Goal: Information Seeking & Learning: Learn about a topic

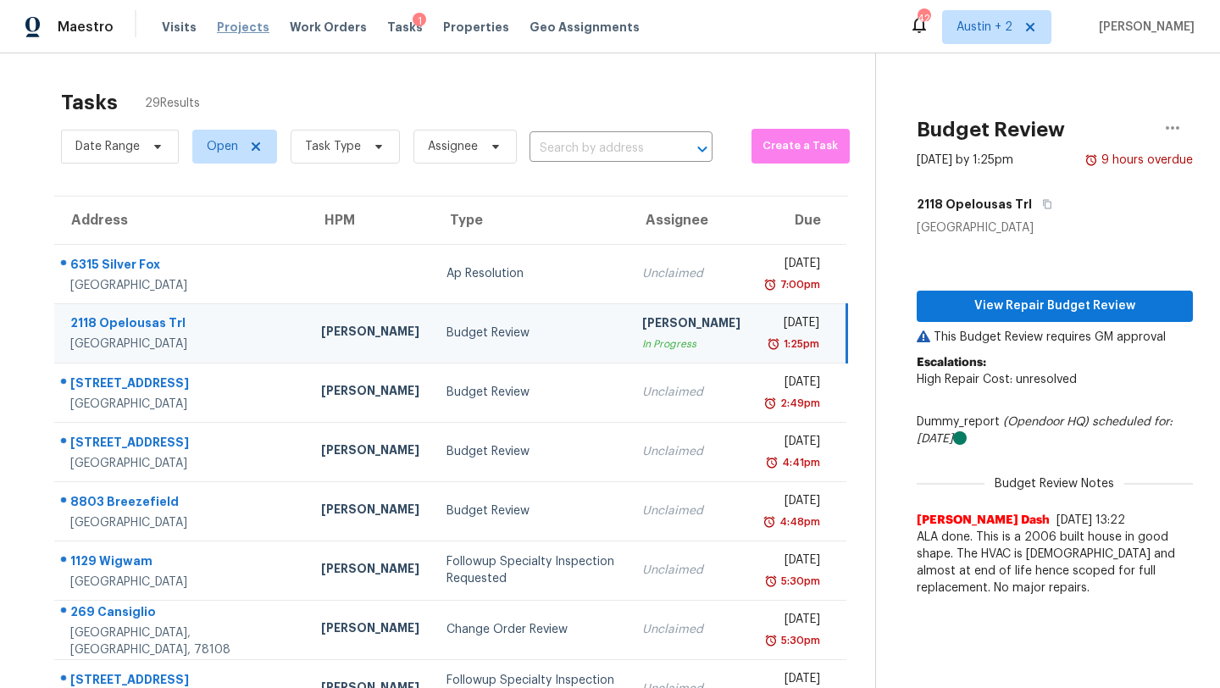
click at [218, 24] on span "Projects" at bounding box center [243, 27] width 53 height 17
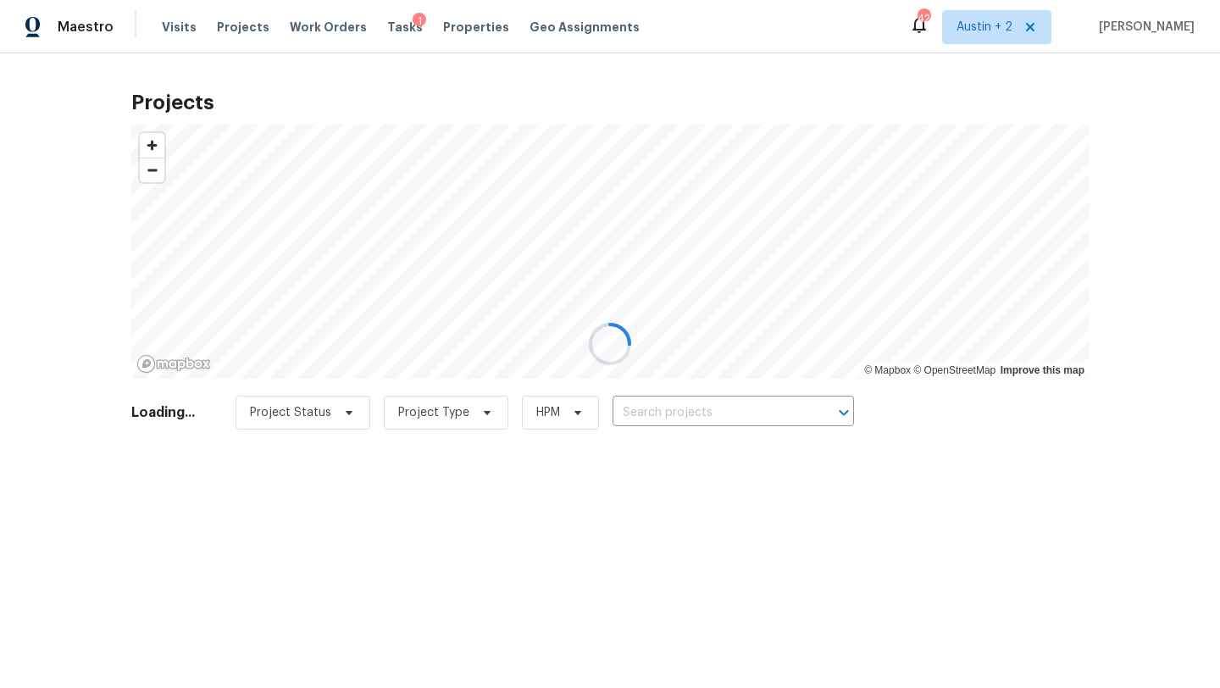
click at [718, 405] on div at bounding box center [610, 344] width 1220 height 688
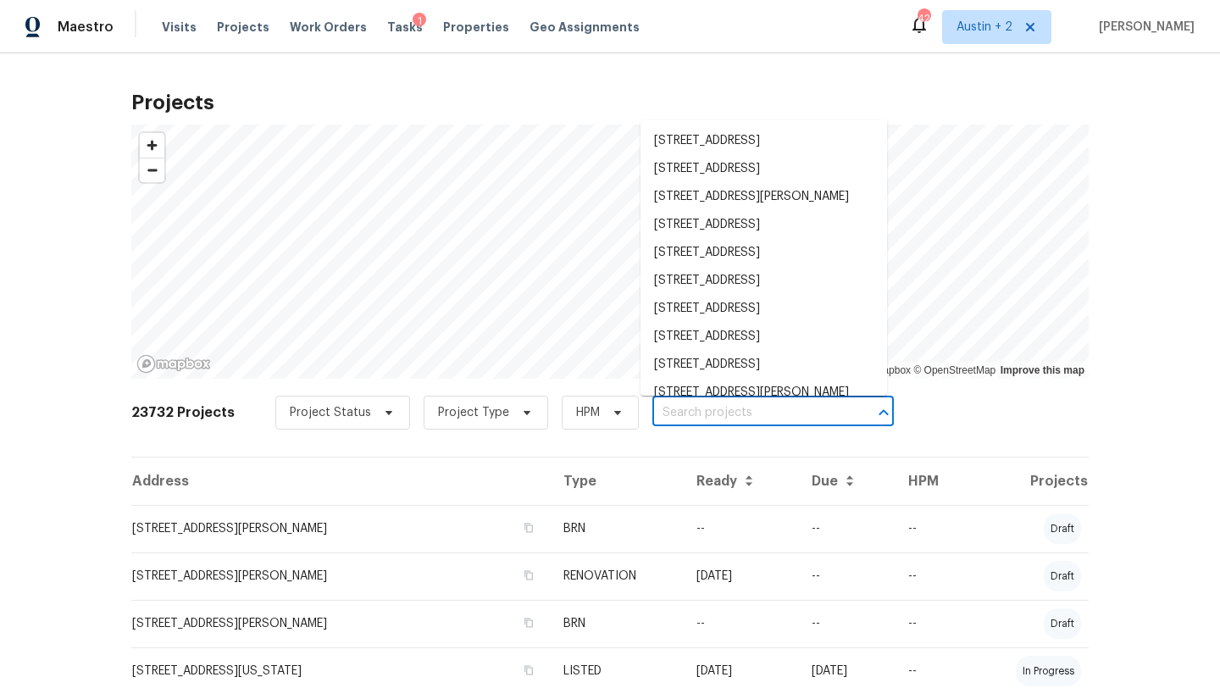
click at [708, 412] on input "text" at bounding box center [749, 413] width 194 height 26
paste input "[STREET_ADDRESS][PERSON_NAME]"
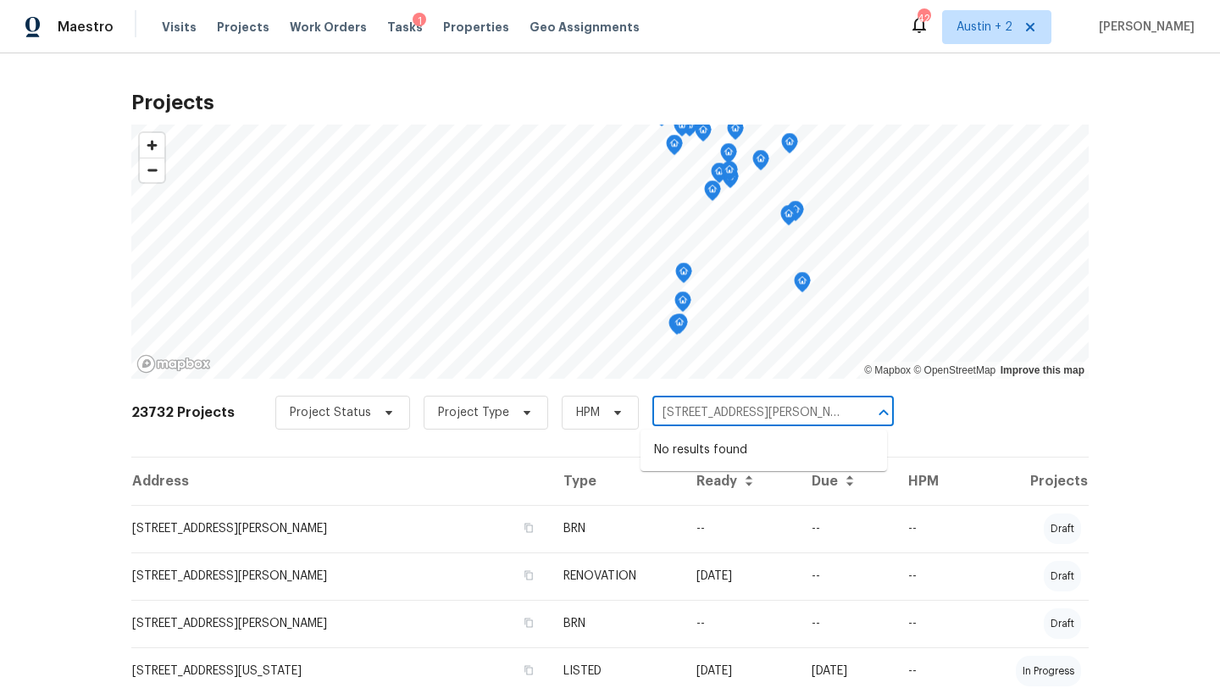
drag, startPoint x: 778, startPoint y: 414, endPoint x: 959, endPoint y: 431, distance: 181.2
click at [959, 431] on div "23732 Projects Project Status Project Type HPM [STREET_ADDRESS][PERSON_NAME] ​" at bounding box center [609, 423] width 957 height 68
type input "[STREET_ADDRESS][PERSON_NAME]"
click at [814, 448] on li "[STREET_ADDRESS][PERSON_NAME]" at bounding box center [763, 450] width 246 height 28
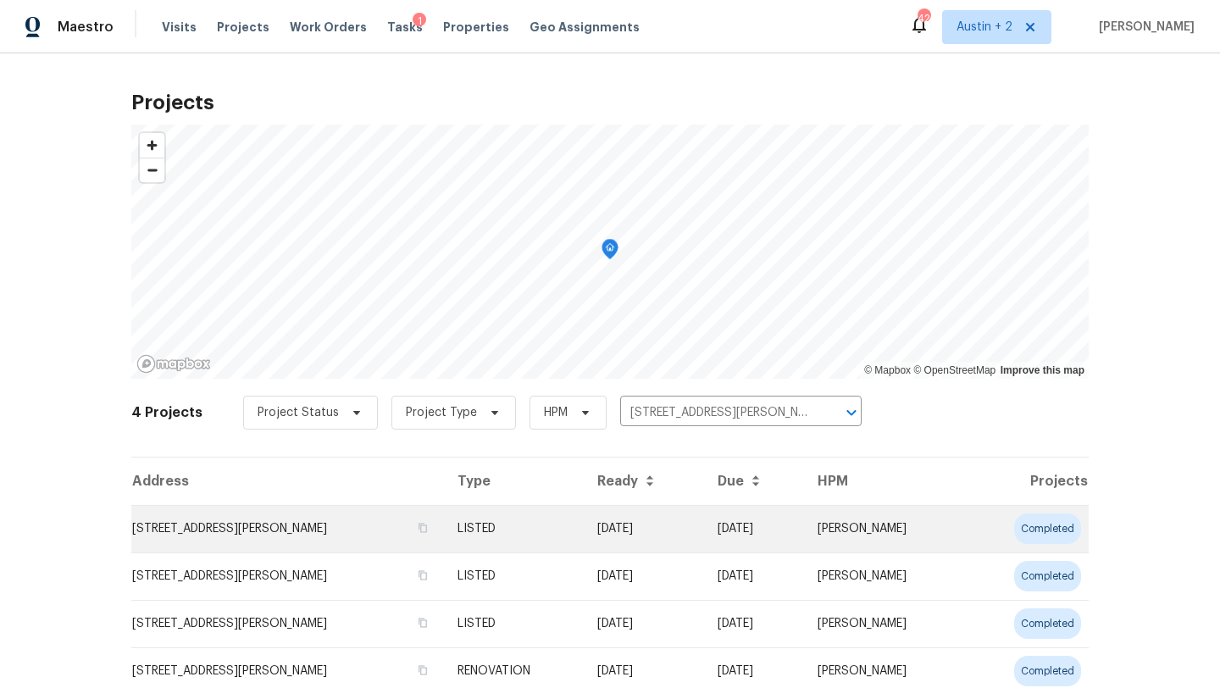
click at [285, 523] on td "[STREET_ADDRESS][PERSON_NAME]" at bounding box center [287, 528] width 313 height 47
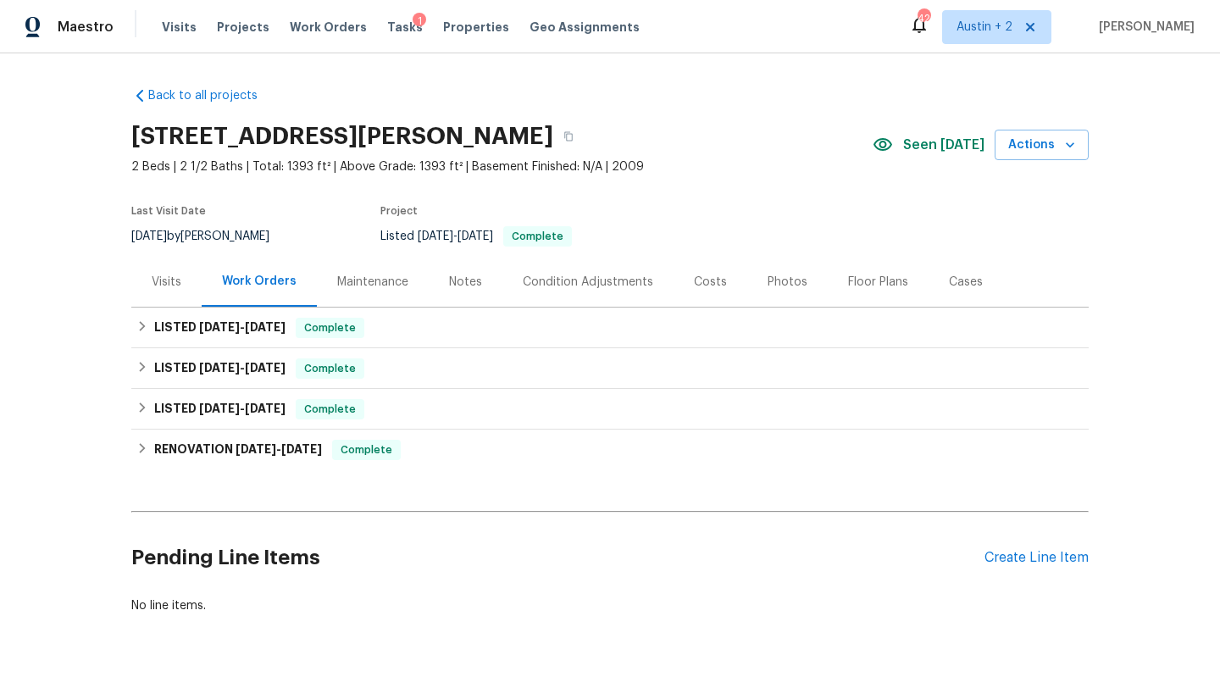
click at [161, 279] on div "Visits" at bounding box center [167, 282] width 30 height 17
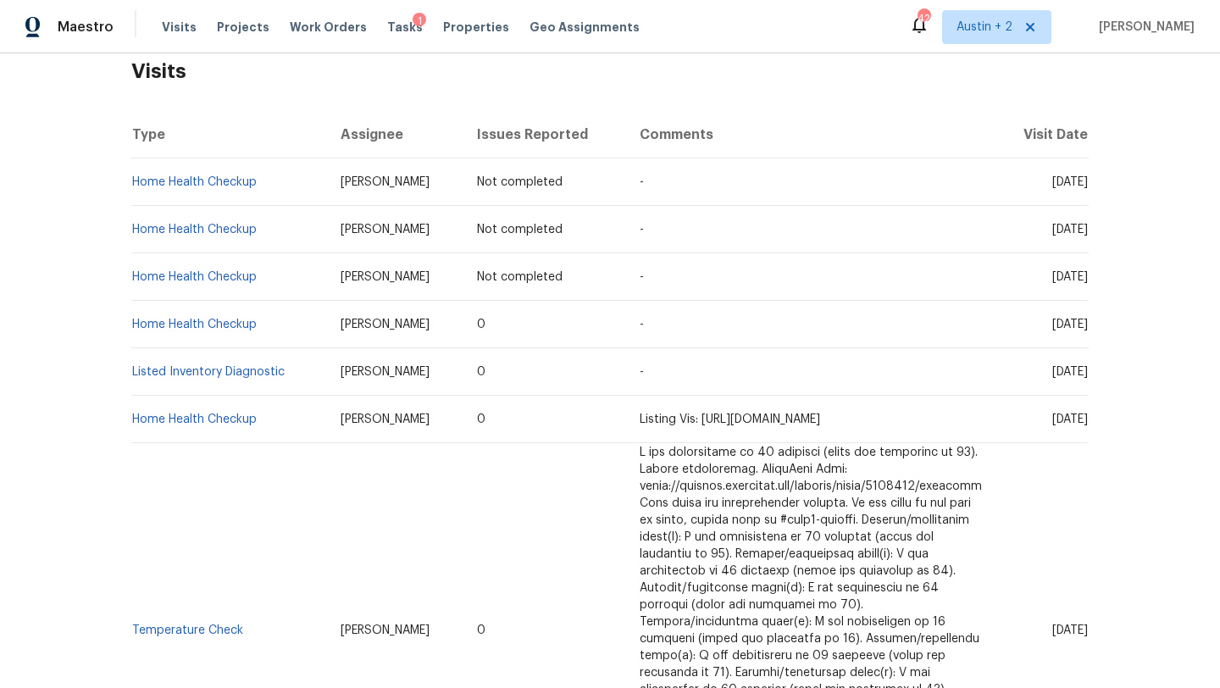
scroll to position [296, 0]
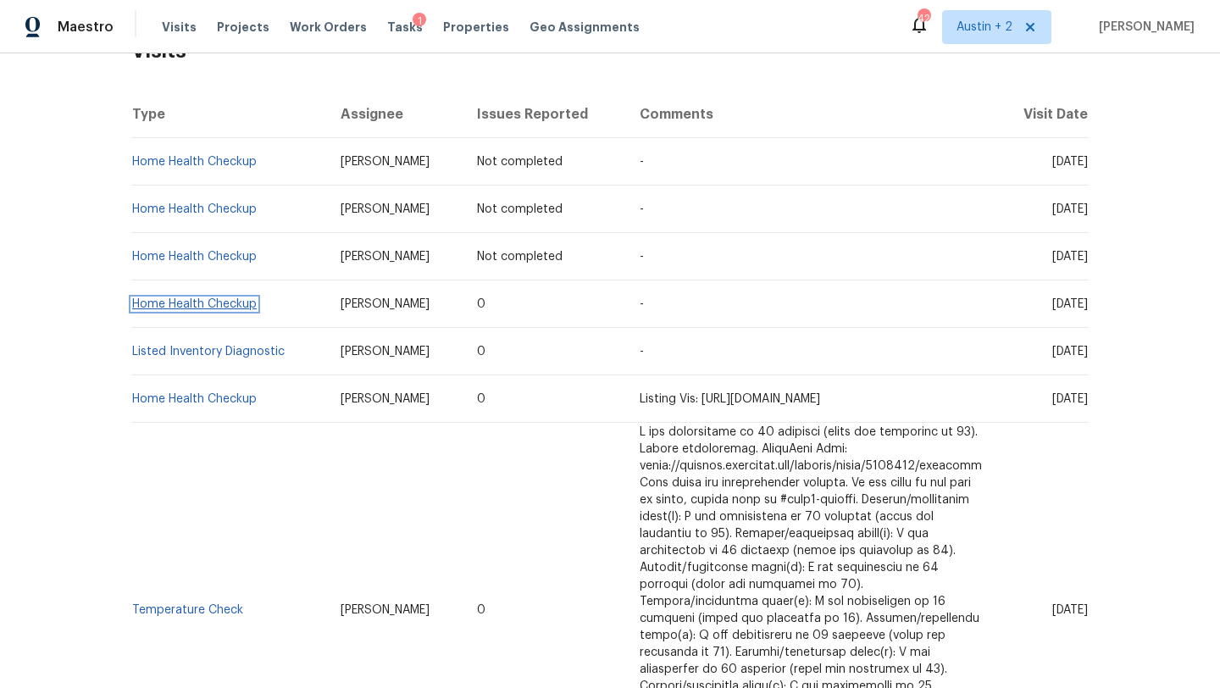
click at [230, 305] on link "Home Health Checkup" at bounding box center [194, 304] width 125 height 12
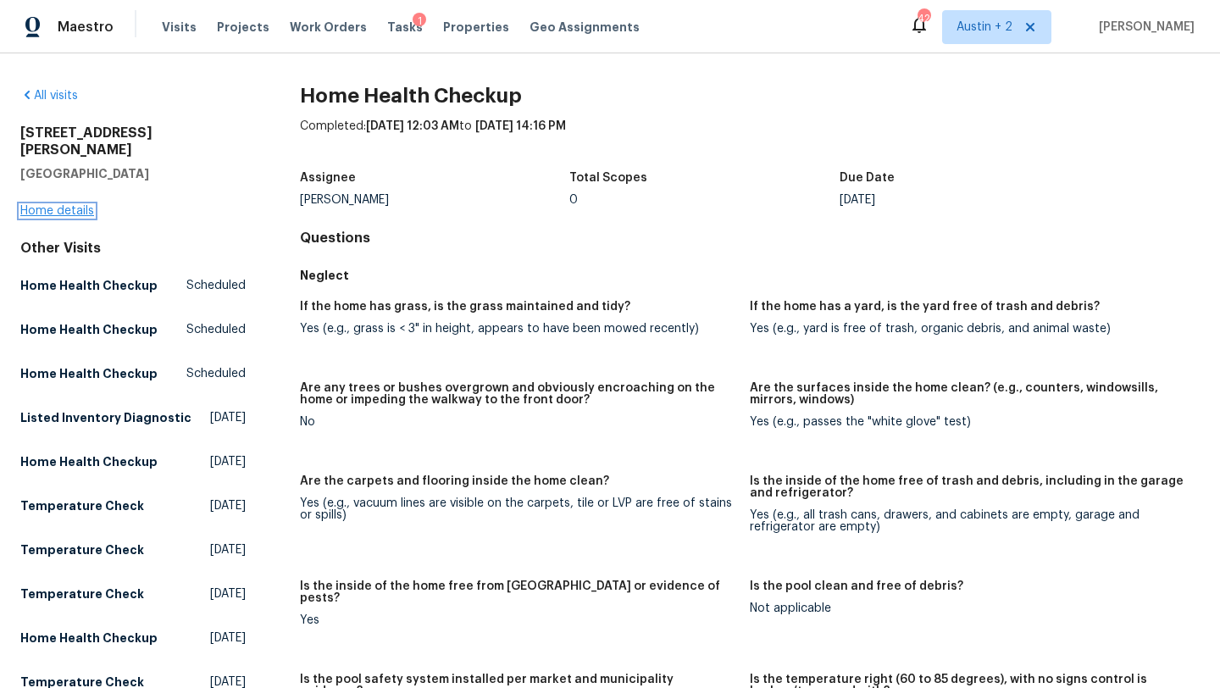
click at [77, 205] on link "Home details" at bounding box center [57, 211] width 74 height 12
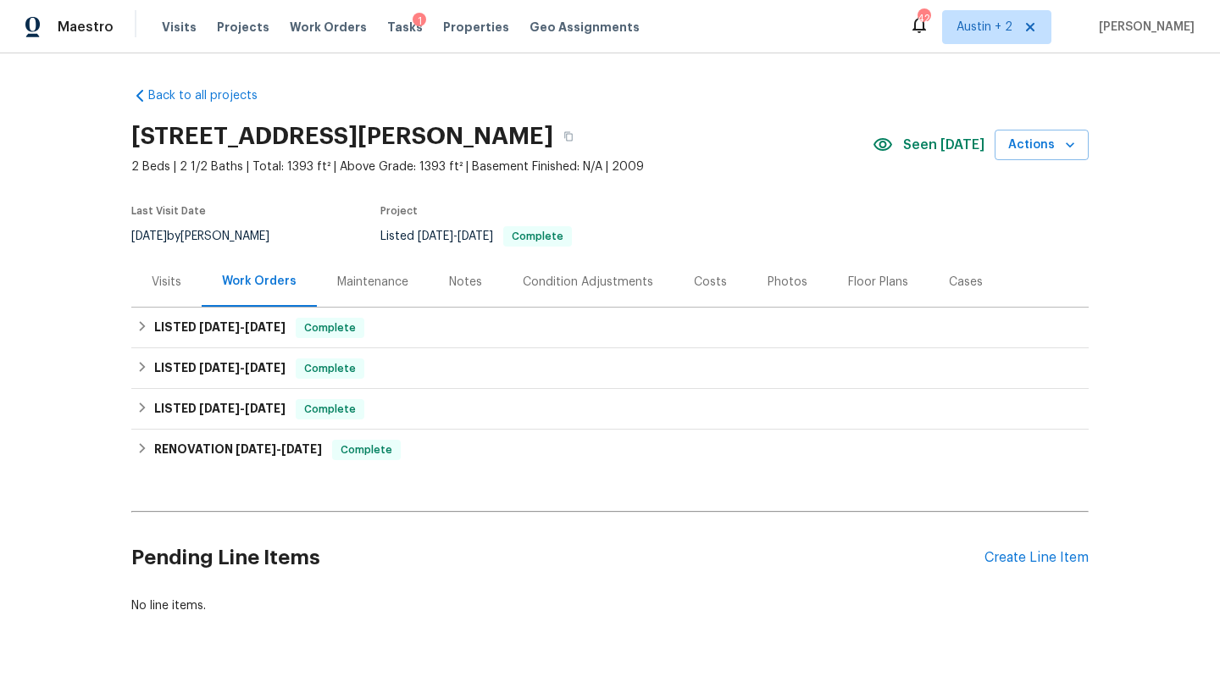
click at [158, 279] on div "Visits" at bounding box center [167, 282] width 30 height 17
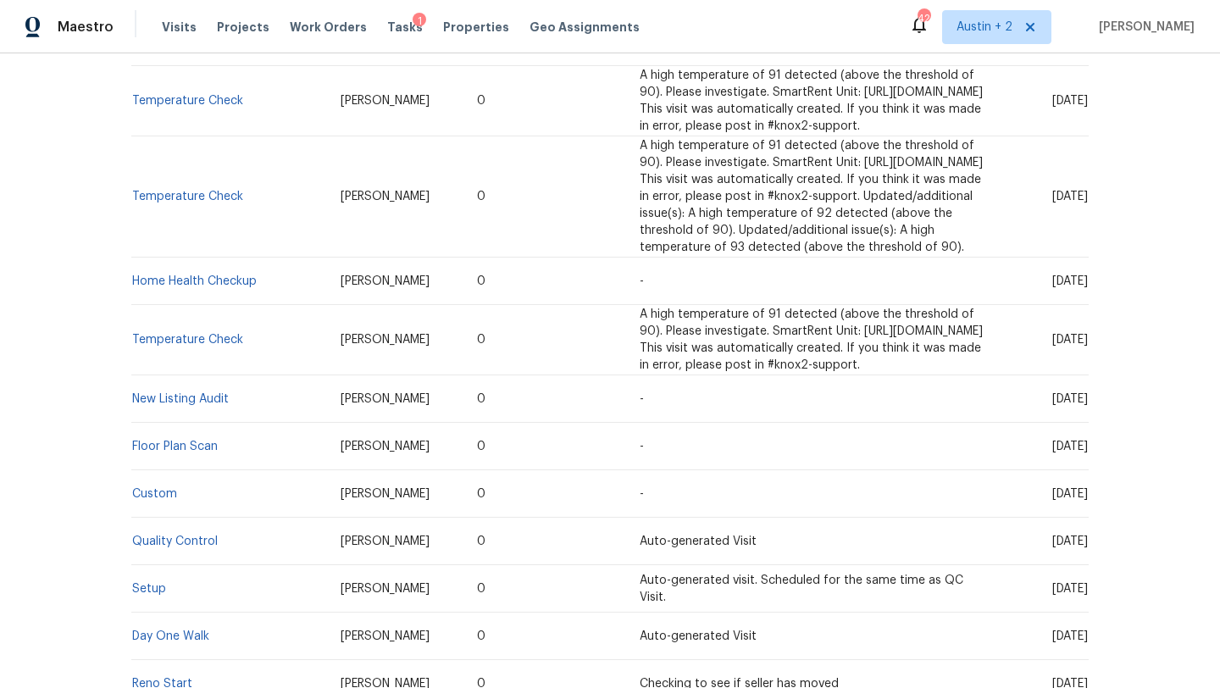
scroll to position [1569, 0]
click at [198, 404] on link "New Listing Audit" at bounding box center [180, 401] width 97 height 12
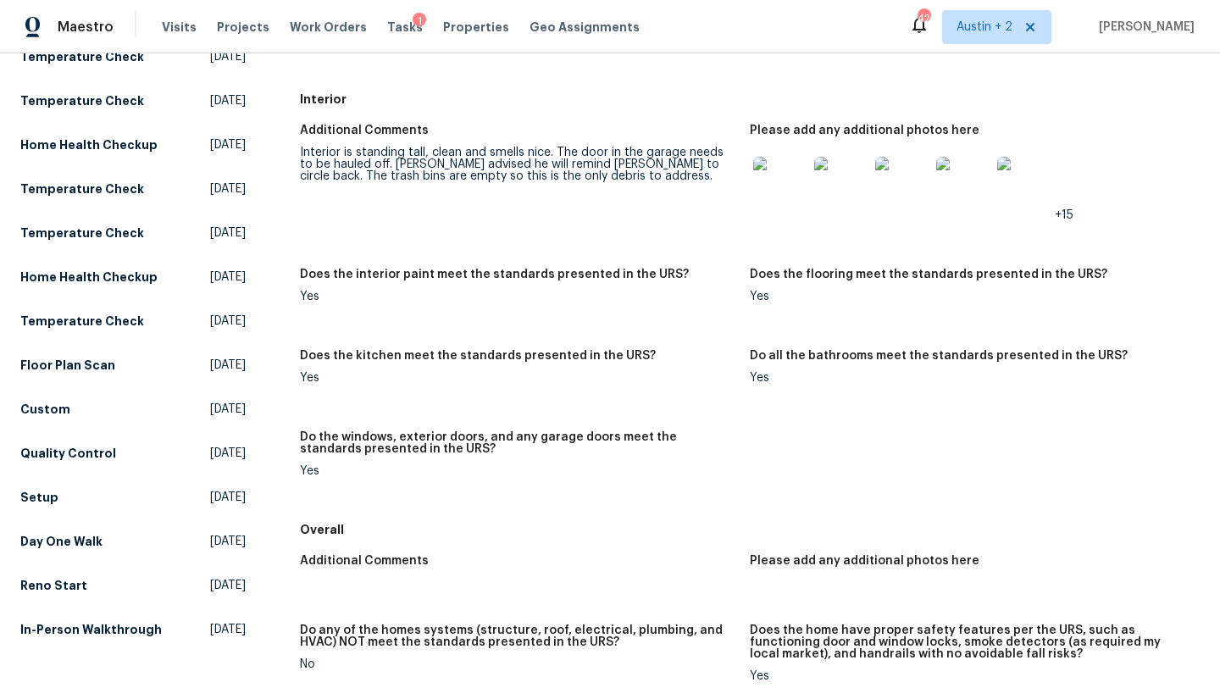
scroll to position [542, 0]
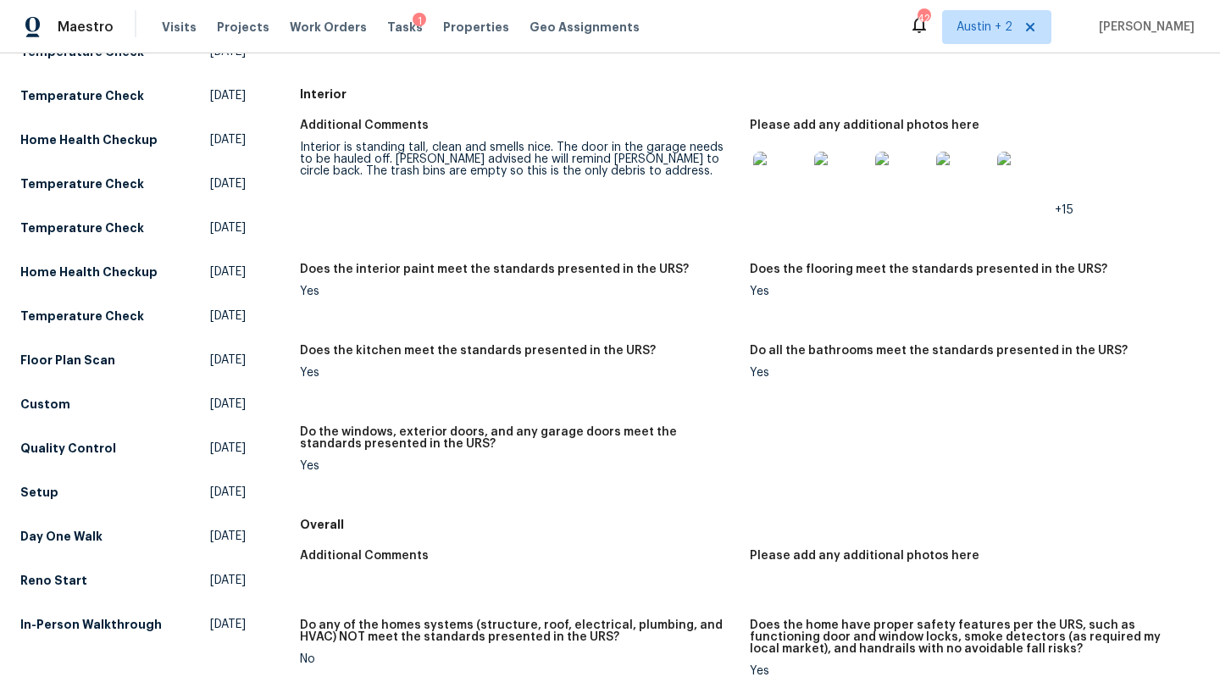
click at [772, 178] on img at bounding box center [780, 179] width 54 height 54
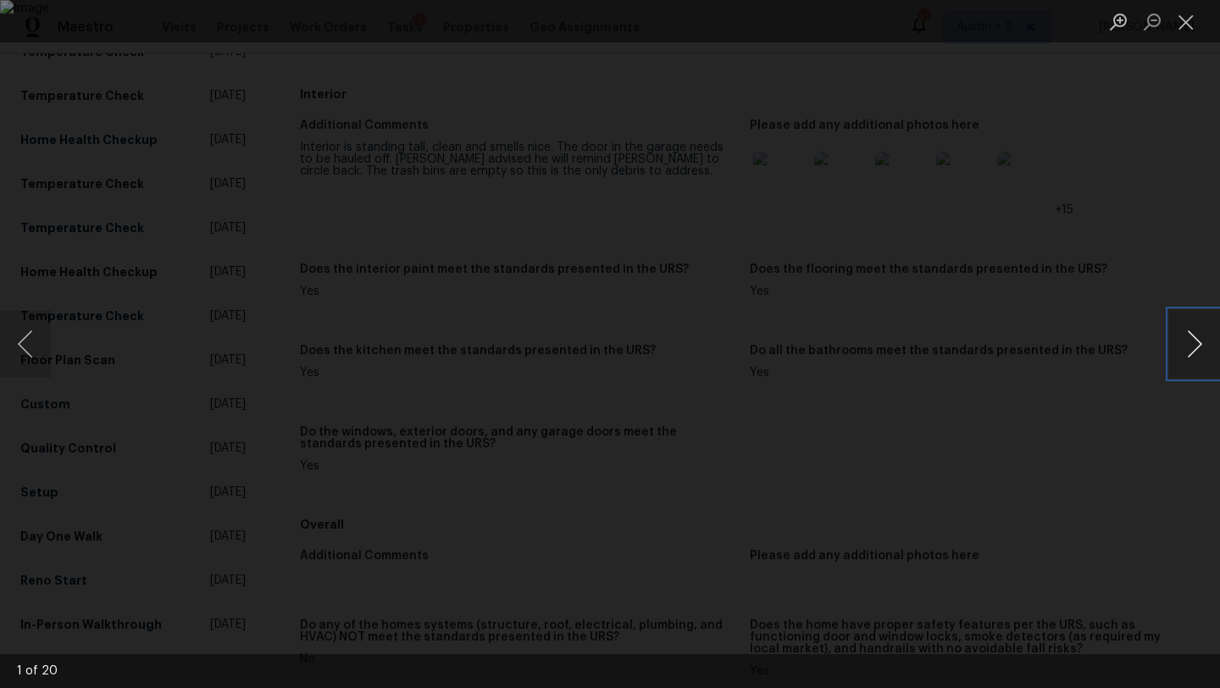
click at [1184, 336] on button "Next image" at bounding box center [1194, 344] width 51 height 68
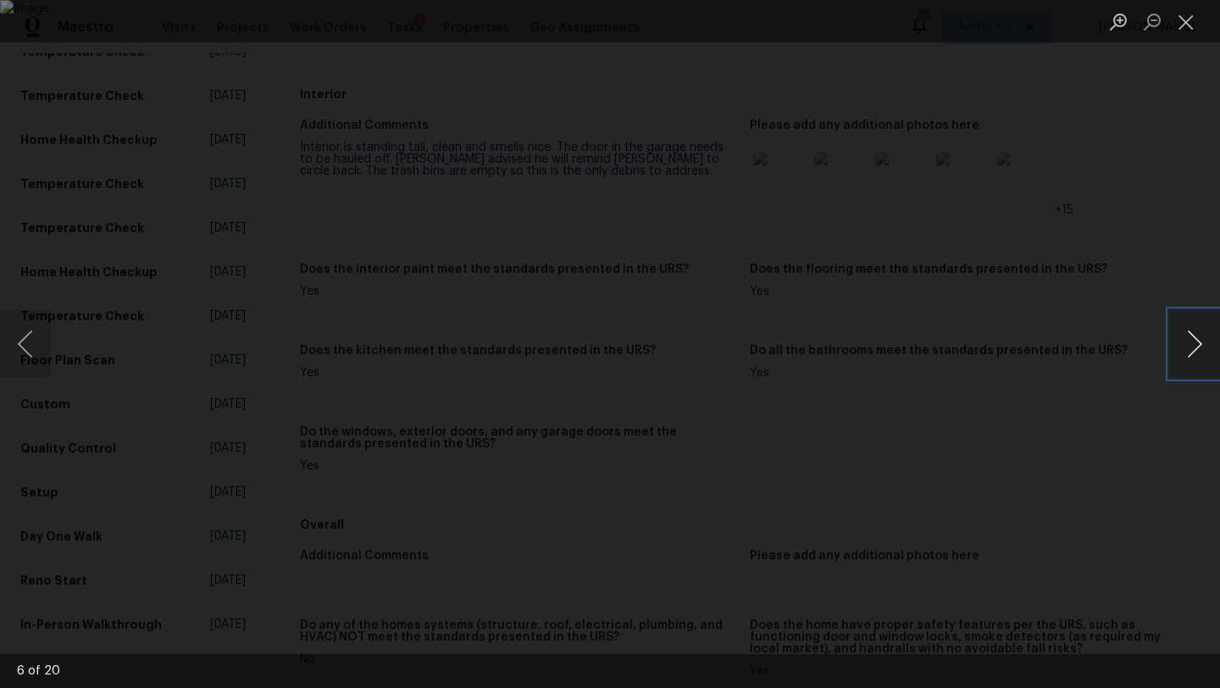
click at [1184, 336] on button "Next image" at bounding box center [1194, 344] width 51 height 68
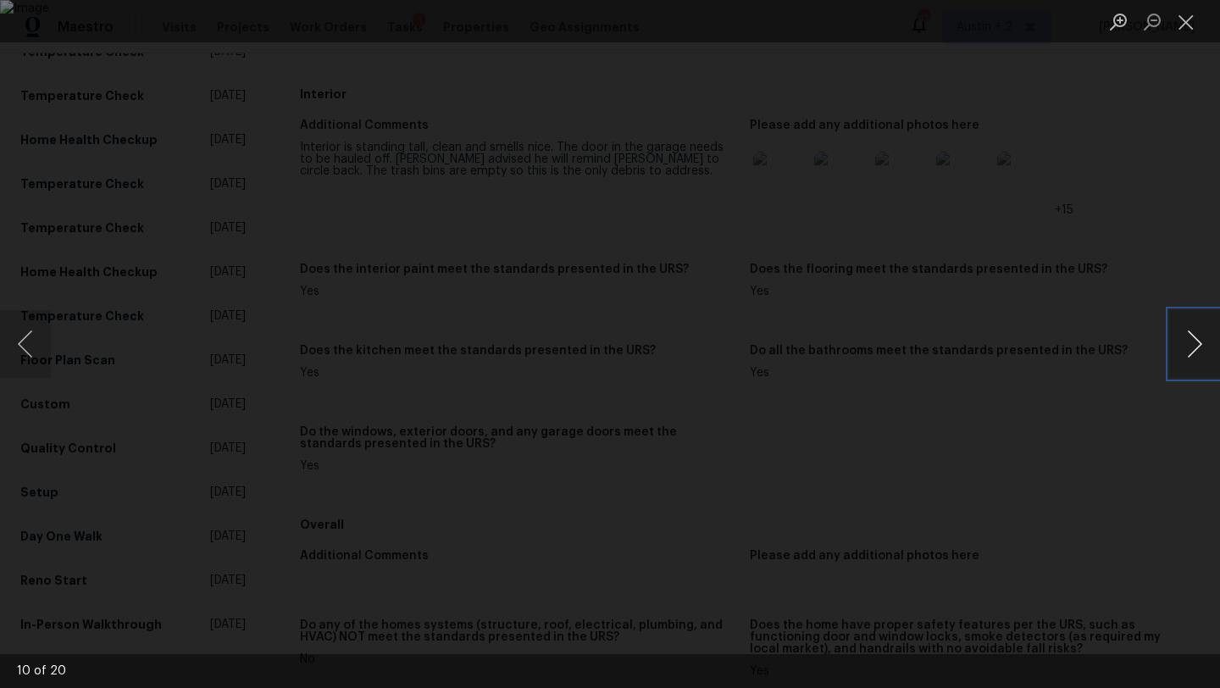
click at [1184, 336] on button "Next image" at bounding box center [1194, 344] width 51 height 68
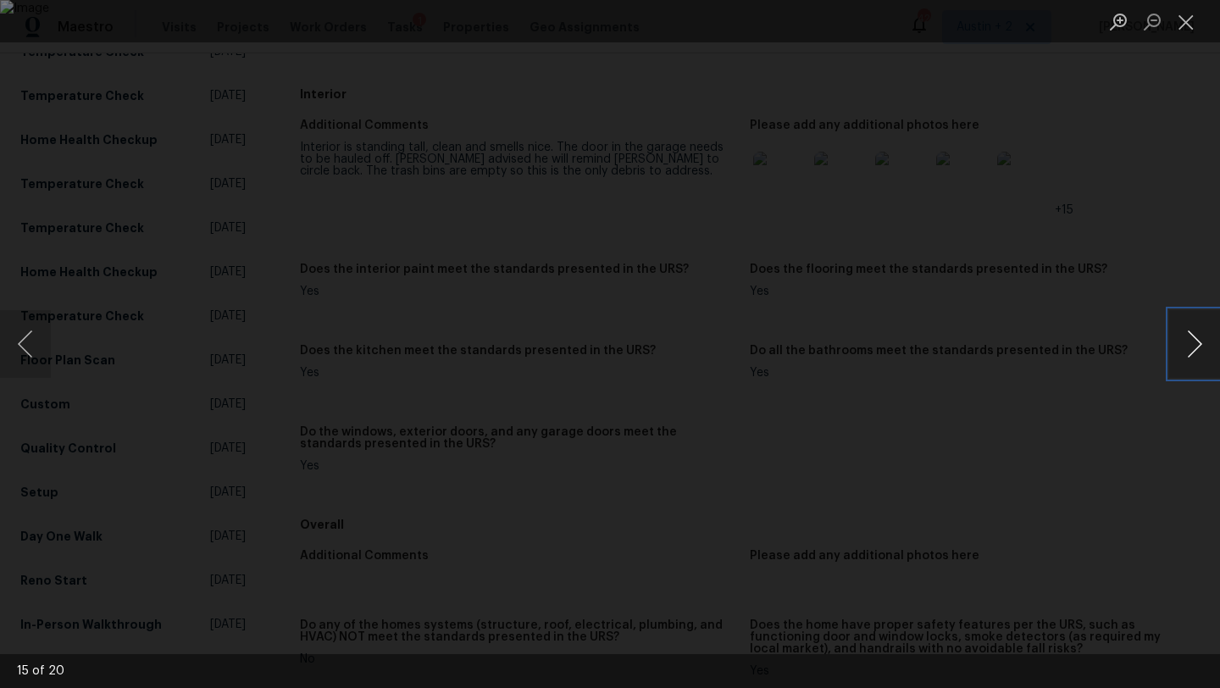
click at [1184, 336] on button "Next image" at bounding box center [1194, 344] width 51 height 68
click at [1178, 31] on button "Close lightbox" at bounding box center [1186, 22] width 34 height 30
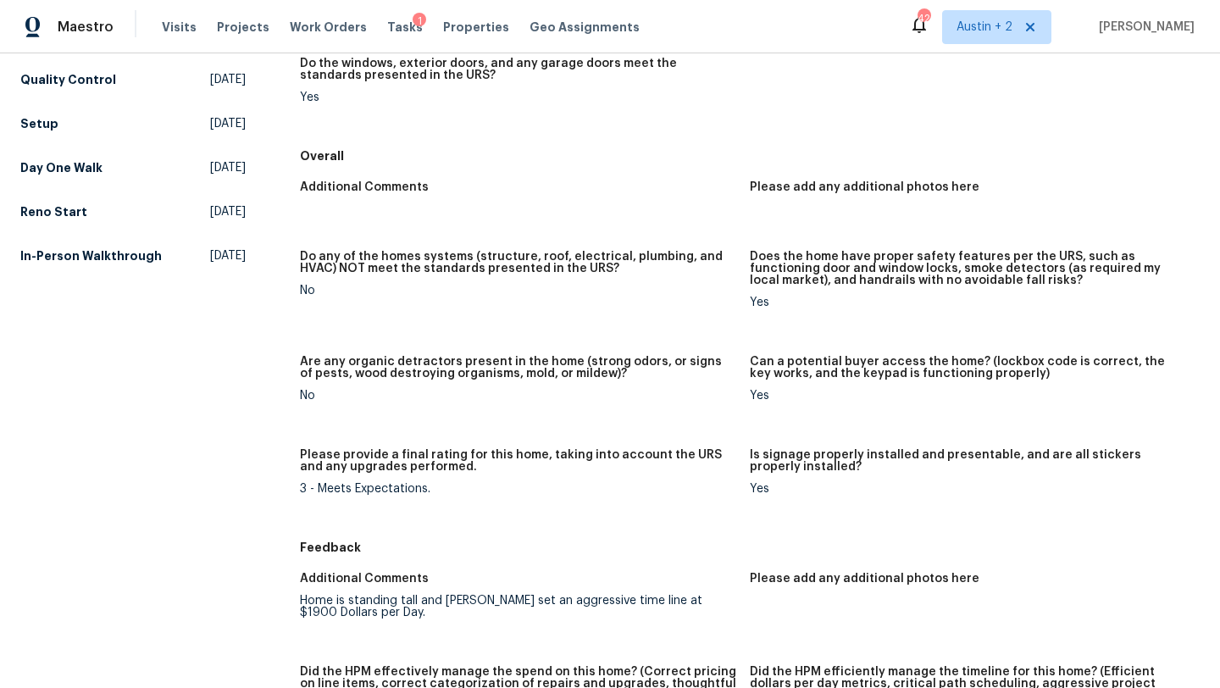
scroll to position [0, 0]
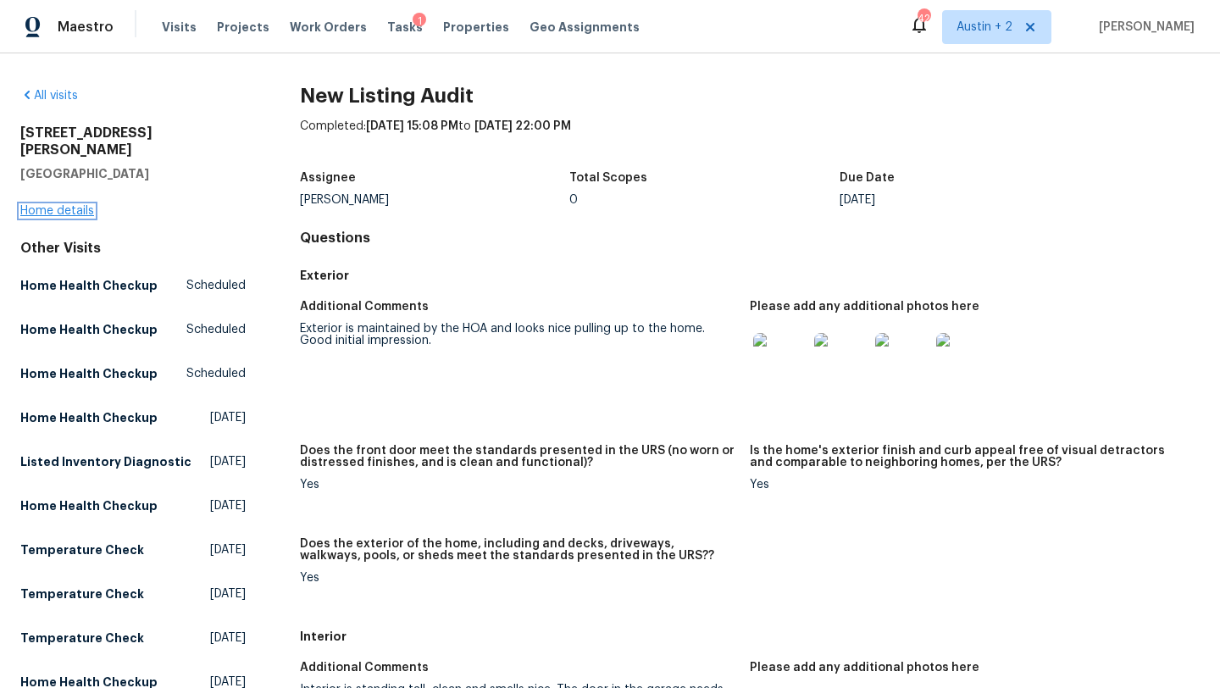
click at [41, 205] on link "Home details" at bounding box center [57, 211] width 74 height 12
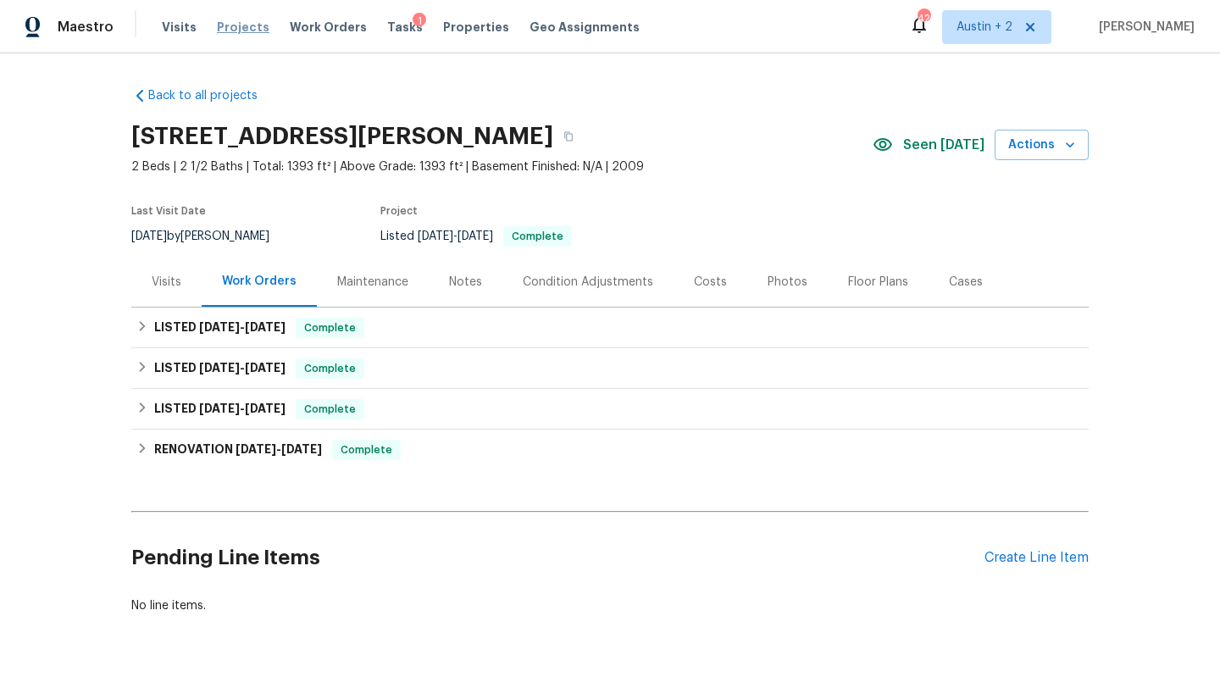
click at [230, 32] on span "Projects" at bounding box center [243, 27] width 53 height 17
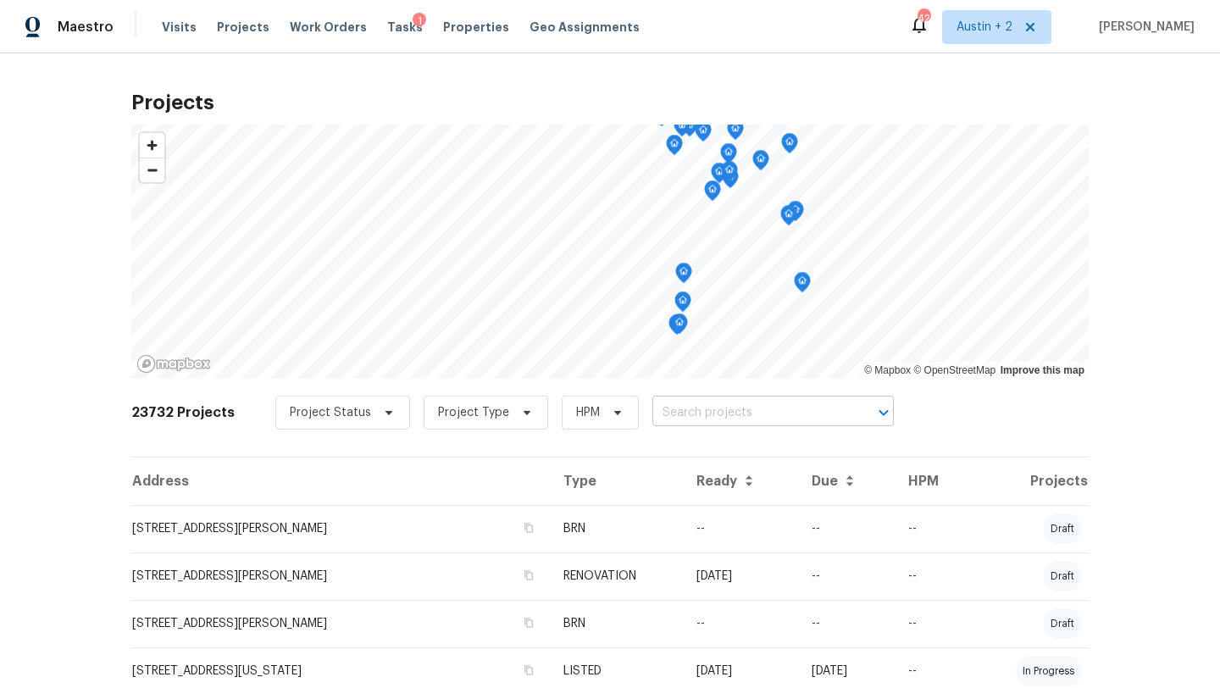
click at [679, 412] on input "text" at bounding box center [749, 413] width 194 height 26
type input "look"
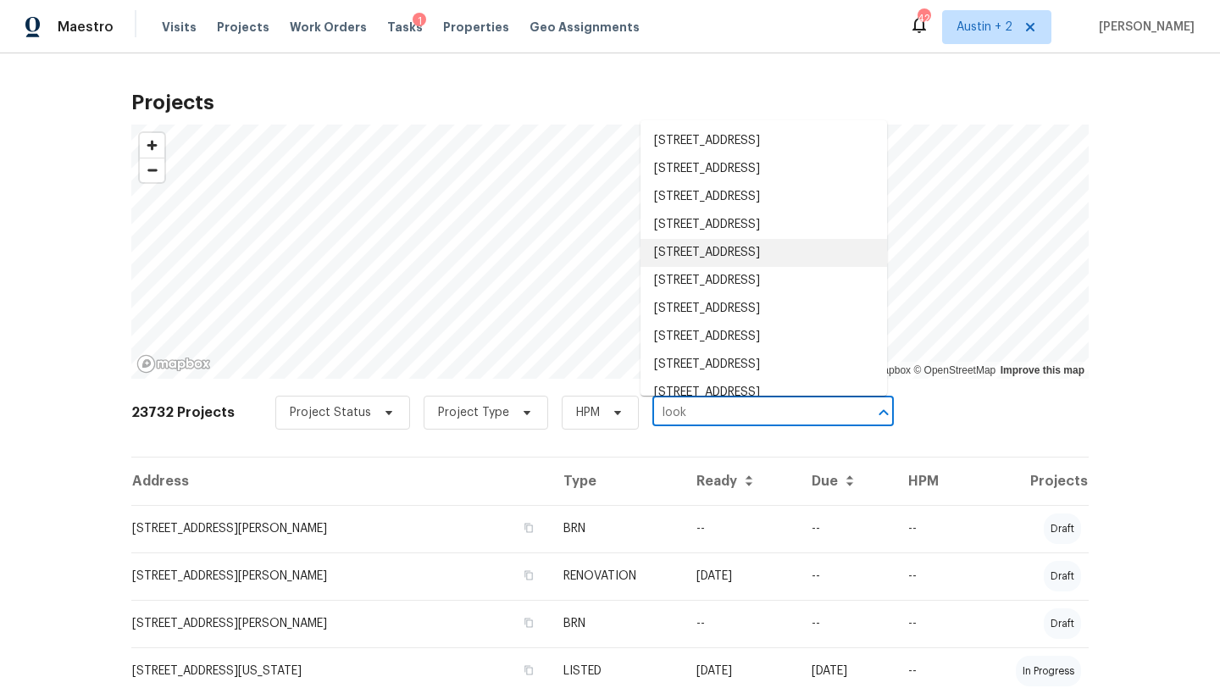
click at [707, 267] on li "[STREET_ADDRESS]" at bounding box center [763, 253] width 246 height 28
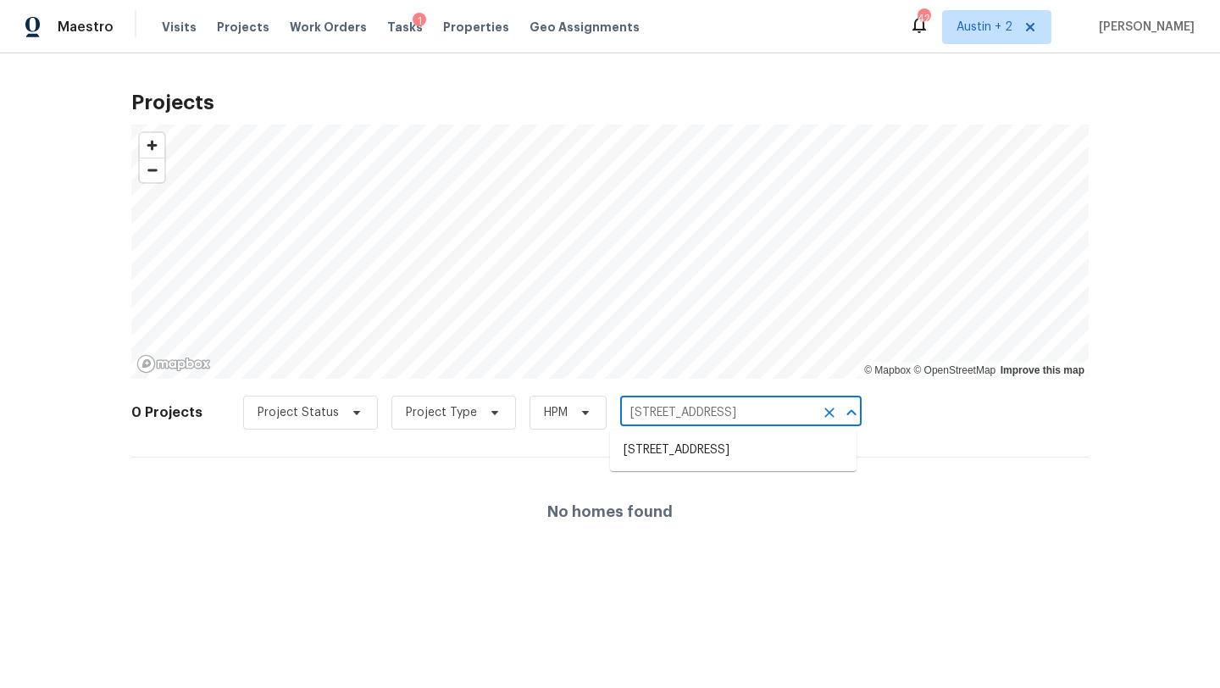
click at [659, 404] on input "[STREET_ADDRESS]" at bounding box center [717, 413] width 194 height 26
click at [657, 417] on input "[STREET_ADDRESS]" at bounding box center [717, 413] width 194 height 26
drag, startPoint x: 653, startPoint y: 412, endPoint x: 550, endPoint y: 410, distance: 103.4
click at [550, 410] on div "Project Status Project Type HPM [STREET_ADDRESS] ​" at bounding box center [552, 413] width 618 height 34
type input "[GEOGRAPHIC_DATA]"
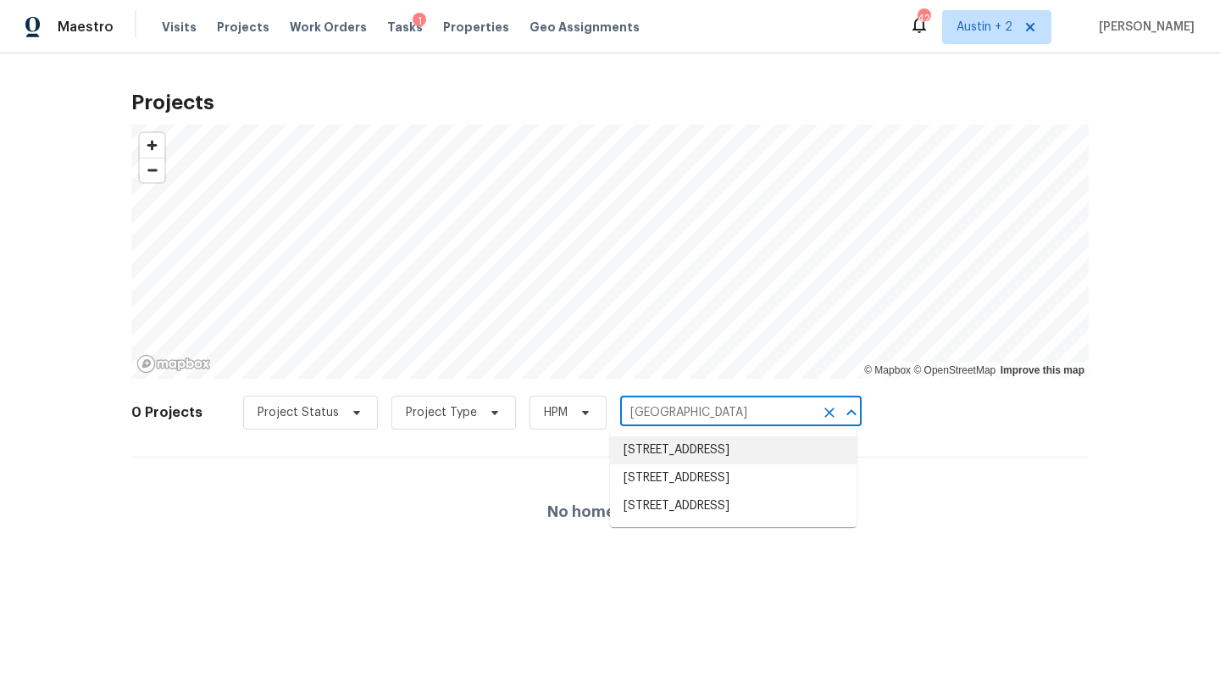
click at [673, 451] on li "[STREET_ADDRESS]" at bounding box center [733, 450] width 246 height 28
click at [642, 403] on input "[STREET_ADDRESS]" at bounding box center [717, 413] width 194 height 26
click at [650, 414] on input "[STREET_ADDRESS]" at bounding box center [717, 413] width 194 height 26
drag, startPoint x: 650, startPoint y: 414, endPoint x: 478, endPoint y: 396, distance: 173.8
click at [478, 396] on div "Project Status Project Type HPM [STREET_ADDRESS] ​" at bounding box center [552, 413] width 618 height 34
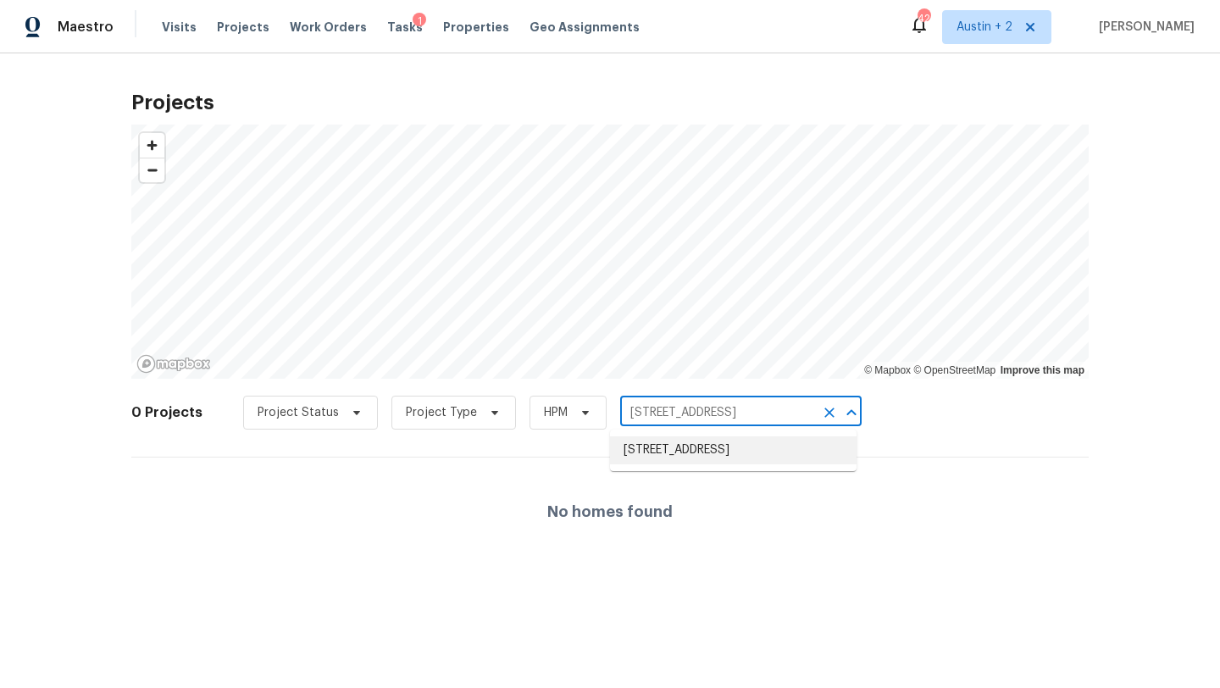
type input "[GEOGRAPHIC_DATA]"
click at [648, 520] on li "[STREET_ADDRESS]" at bounding box center [733, 506] width 246 height 28
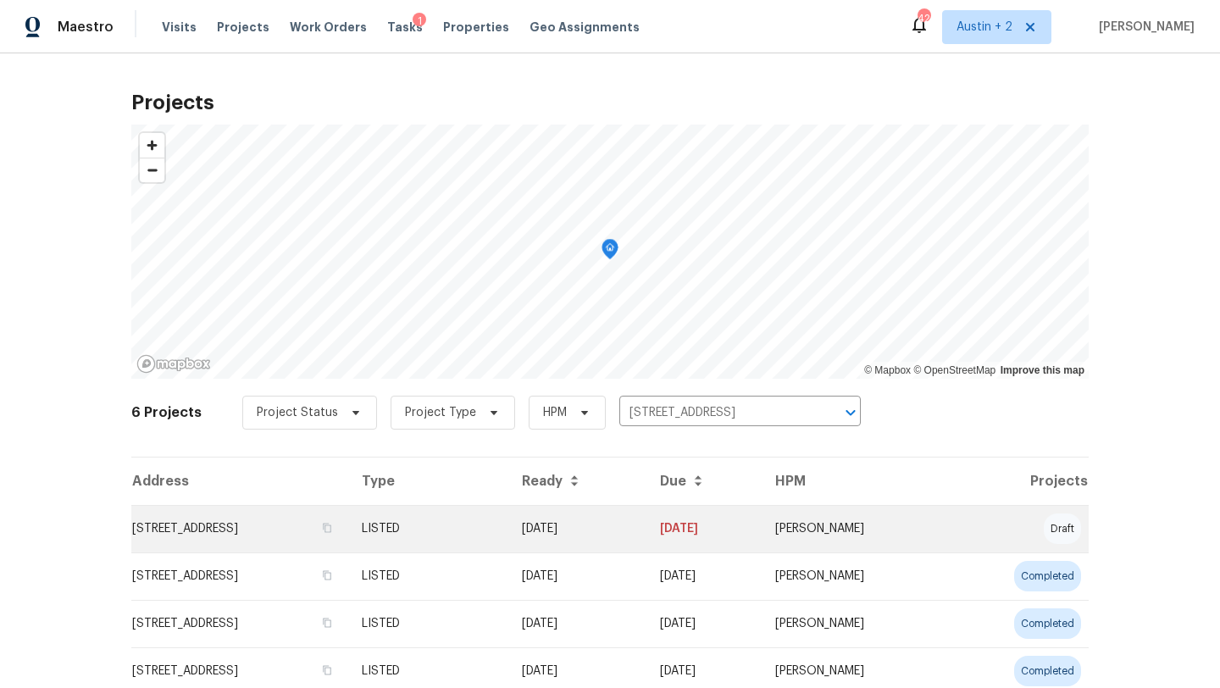
click at [189, 536] on td "[STREET_ADDRESS]" at bounding box center [239, 528] width 217 height 47
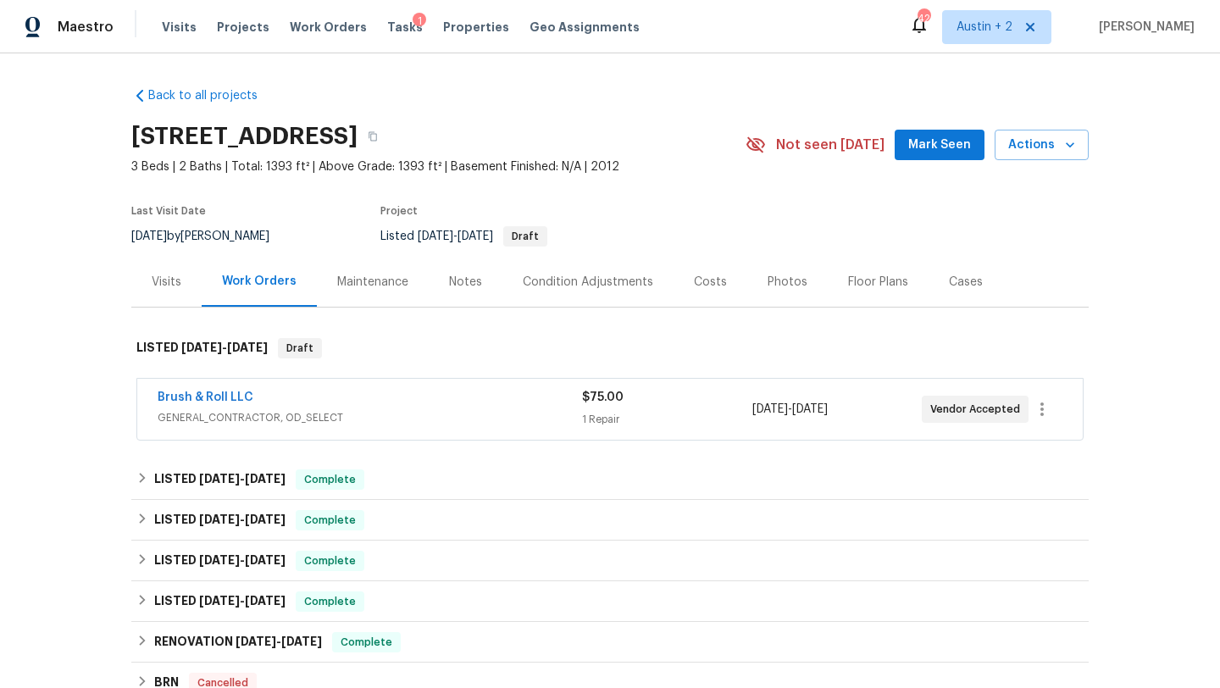
click at [166, 274] on div "Visits" at bounding box center [167, 282] width 30 height 17
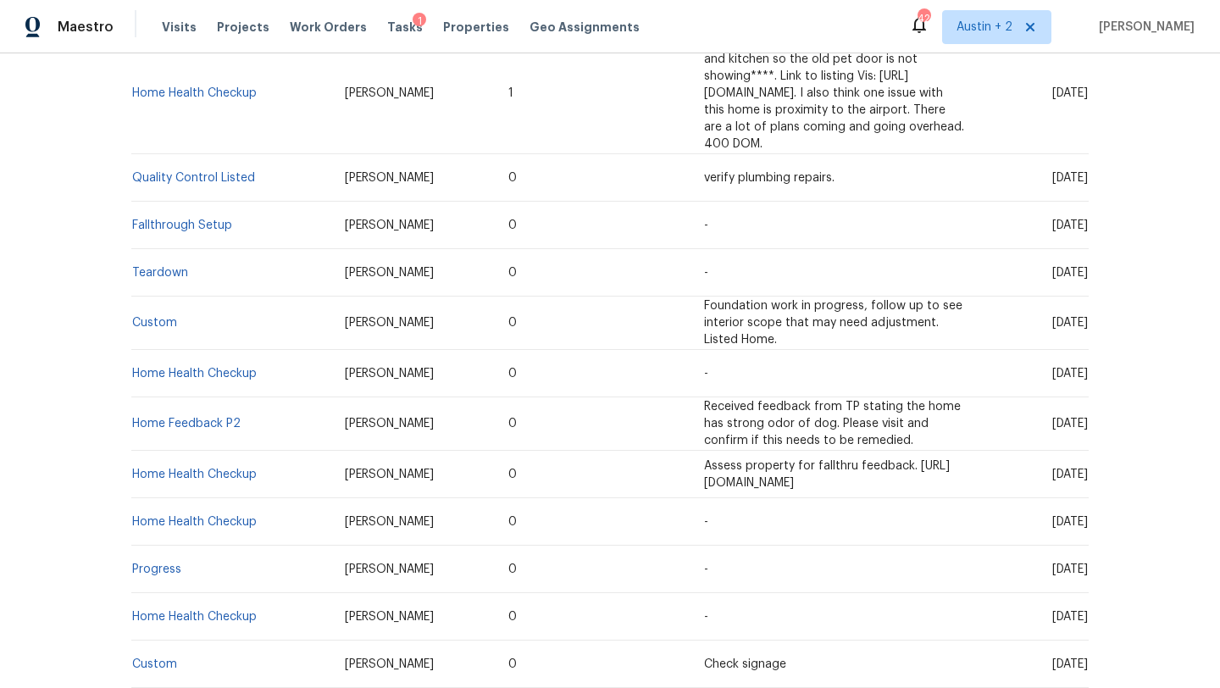
scroll to position [440, 0]
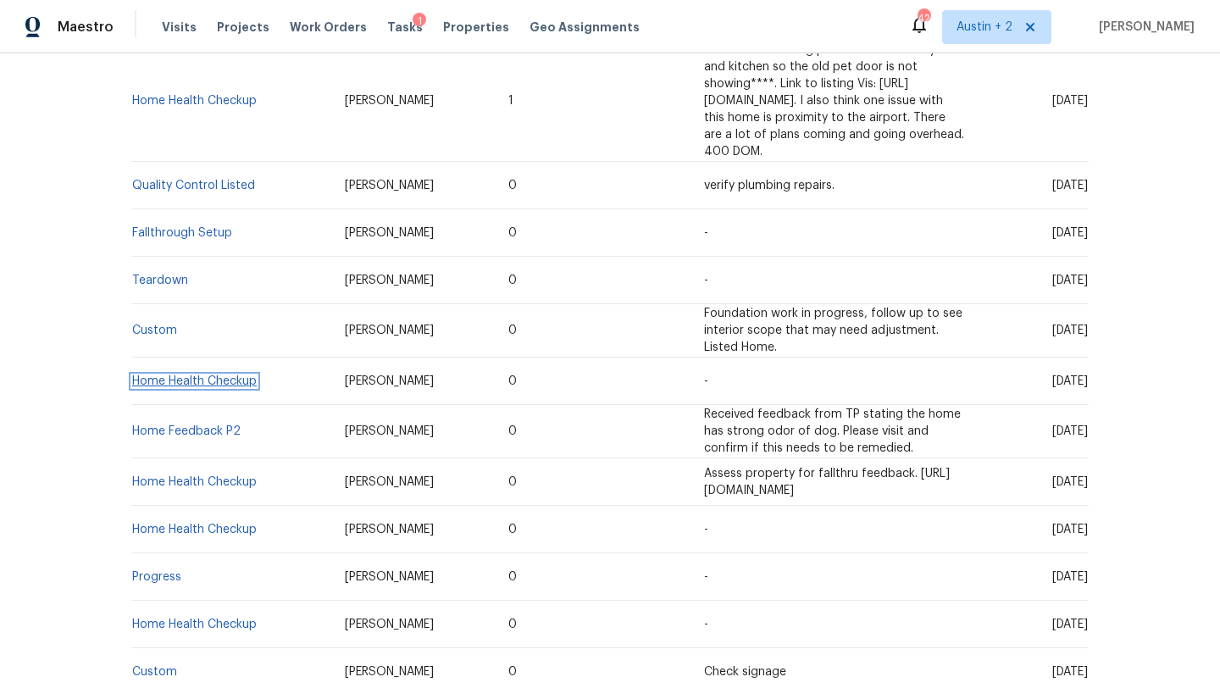
click at [228, 375] on link "Home Health Checkup" at bounding box center [194, 381] width 125 height 12
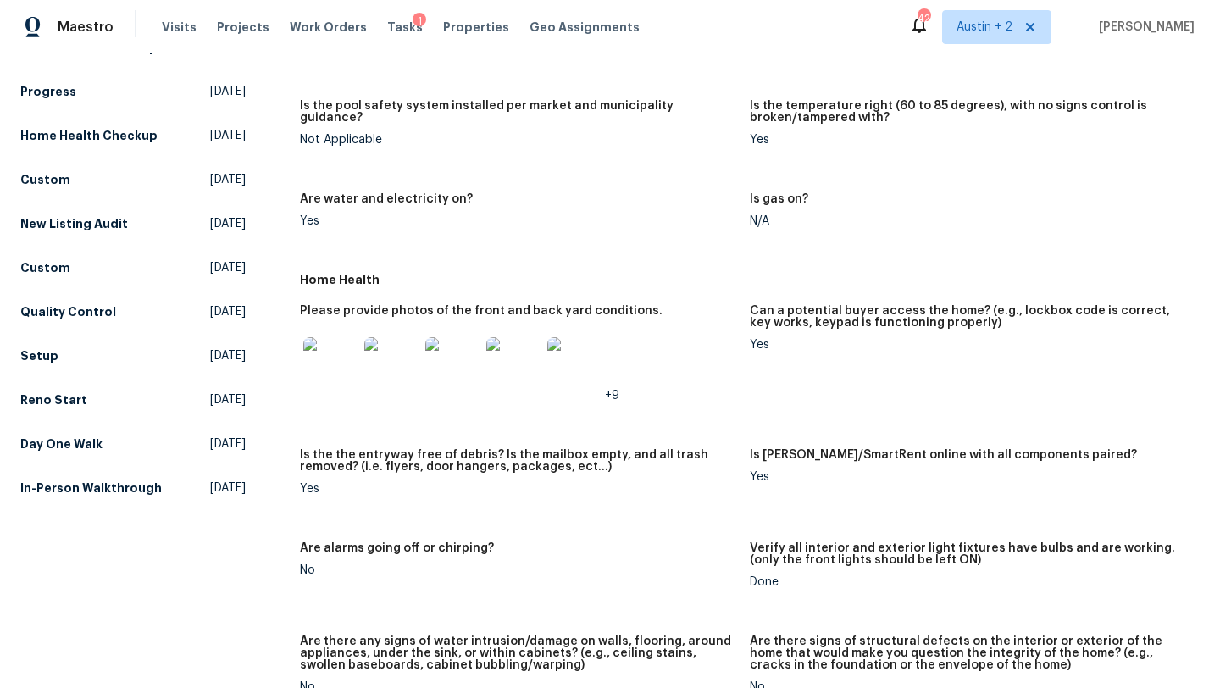
scroll to position [578, 0]
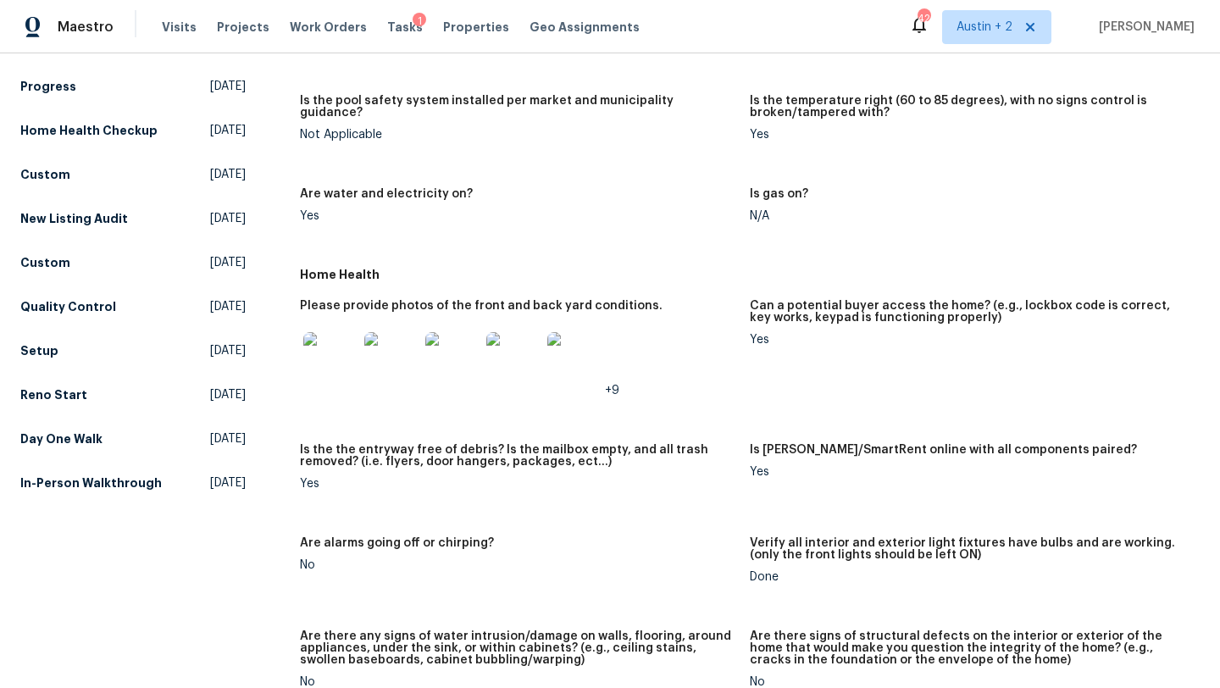
click at [334, 351] on img at bounding box center [330, 359] width 54 height 54
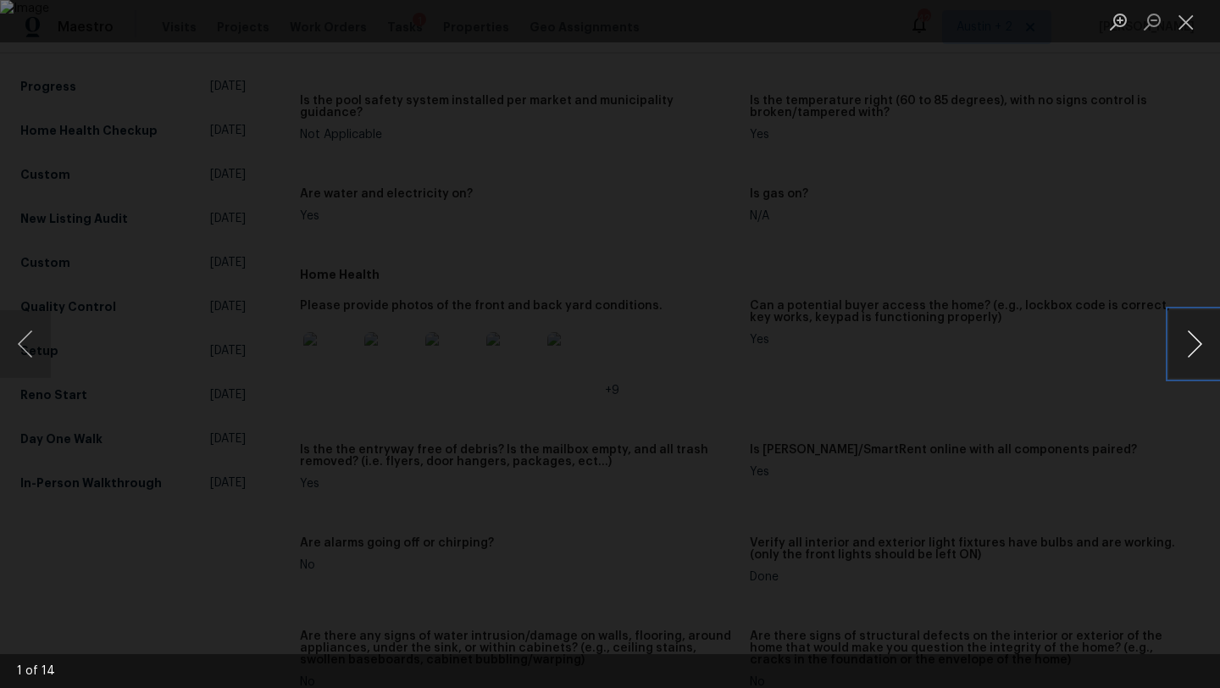
click at [1193, 347] on button "Next image" at bounding box center [1194, 344] width 51 height 68
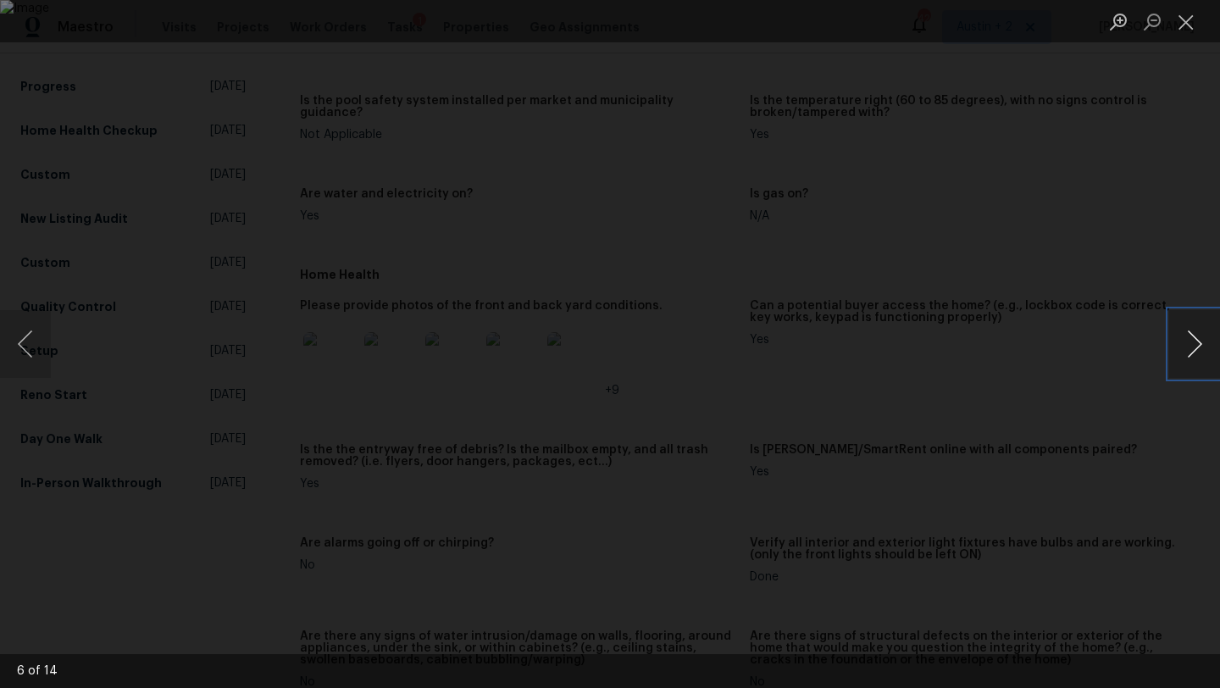
click at [1193, 347] on button "Next image" at bounding box center [1194, 344] width 51 height 68
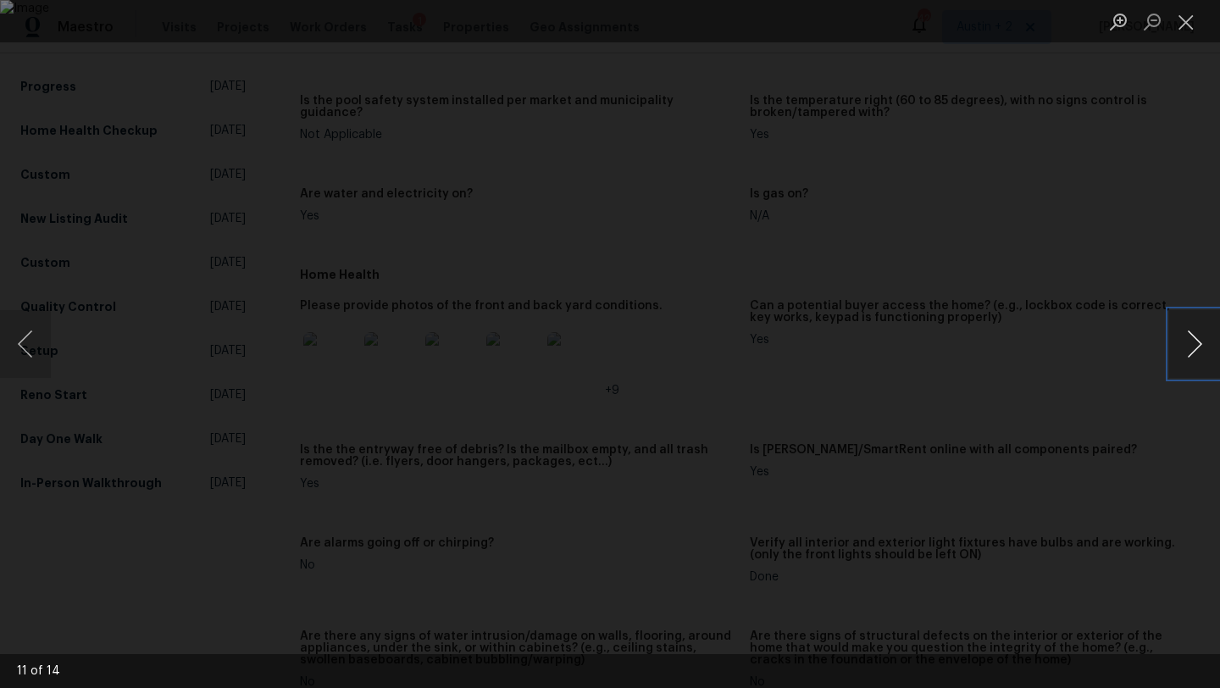
click at [1193, 347] on button "Next image" at bounding box center [1194, 344] width 51 height 68
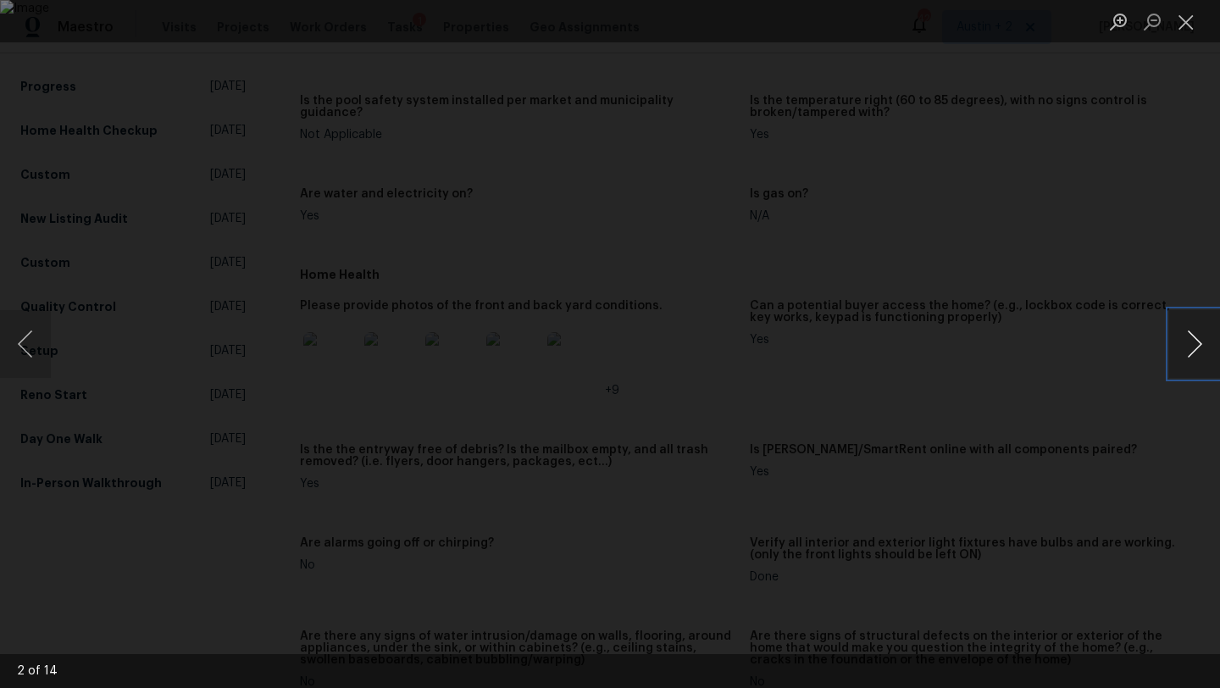
click at [1193, 347] on button "Next image" at bounding box center [1194, 344] width 51 height 68
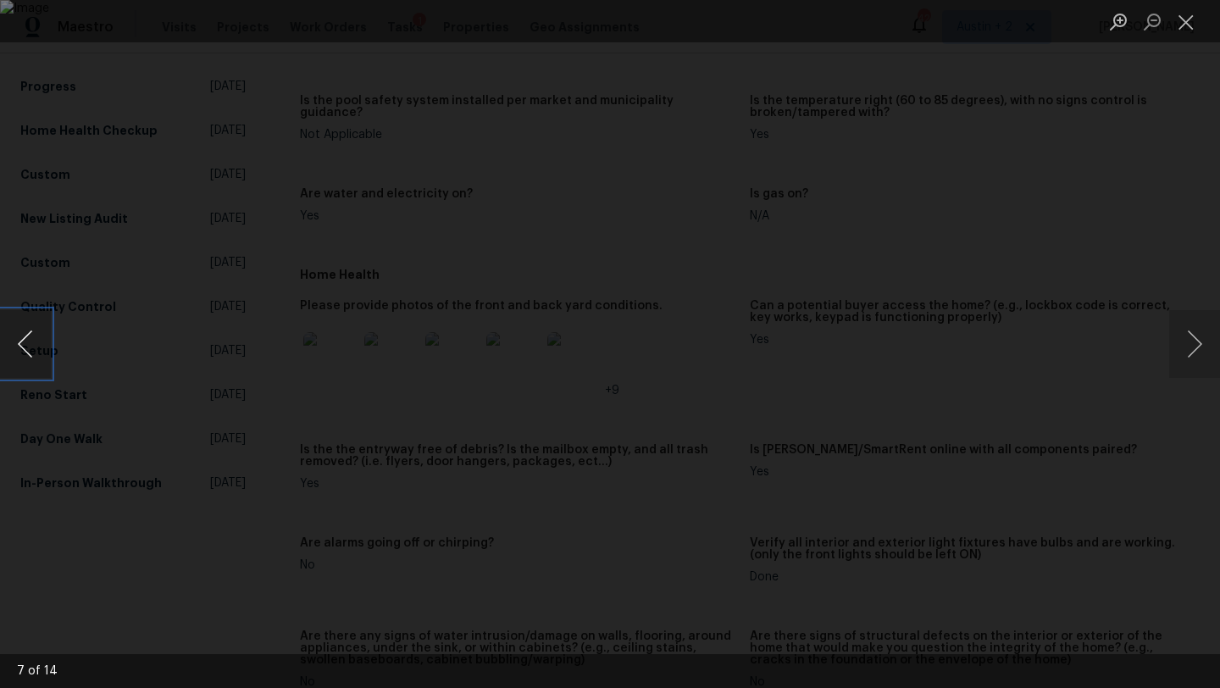
click at [34, 336] on button "Previous image" at bounding box center [25, 344] width 51 height 68
click at [1187, 14] on button "Close lightbox" at bounding box center [1186, 22] width 34 height 30
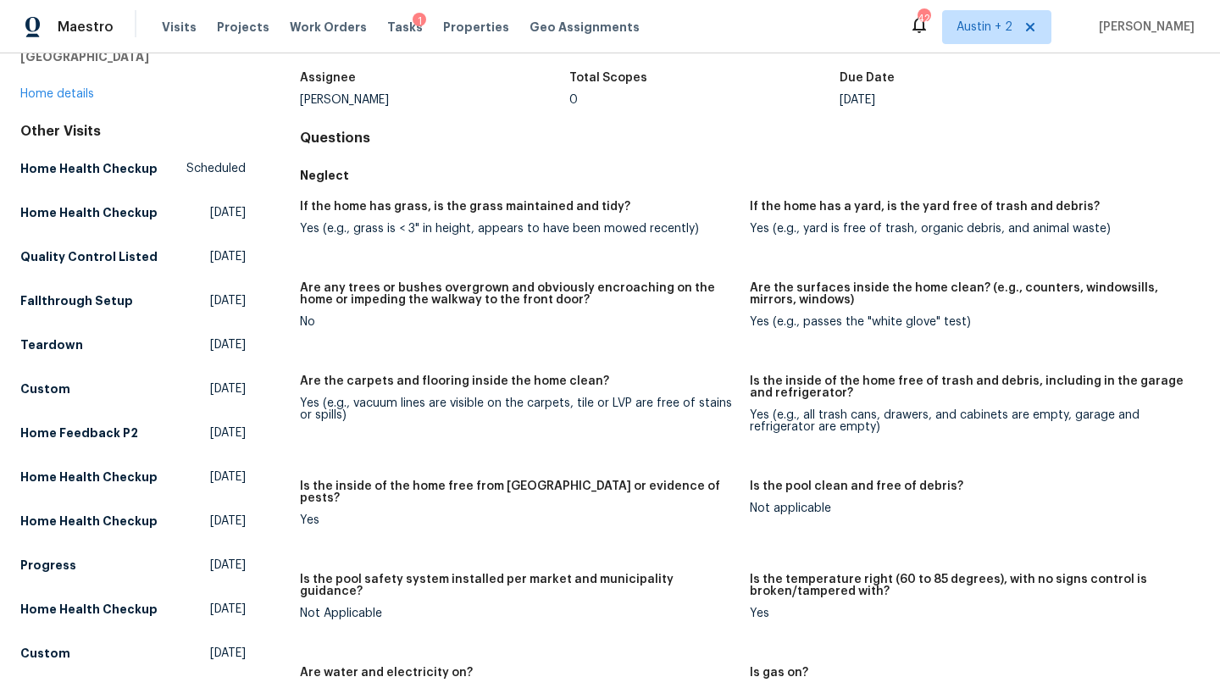
scroll to position [0, 0]
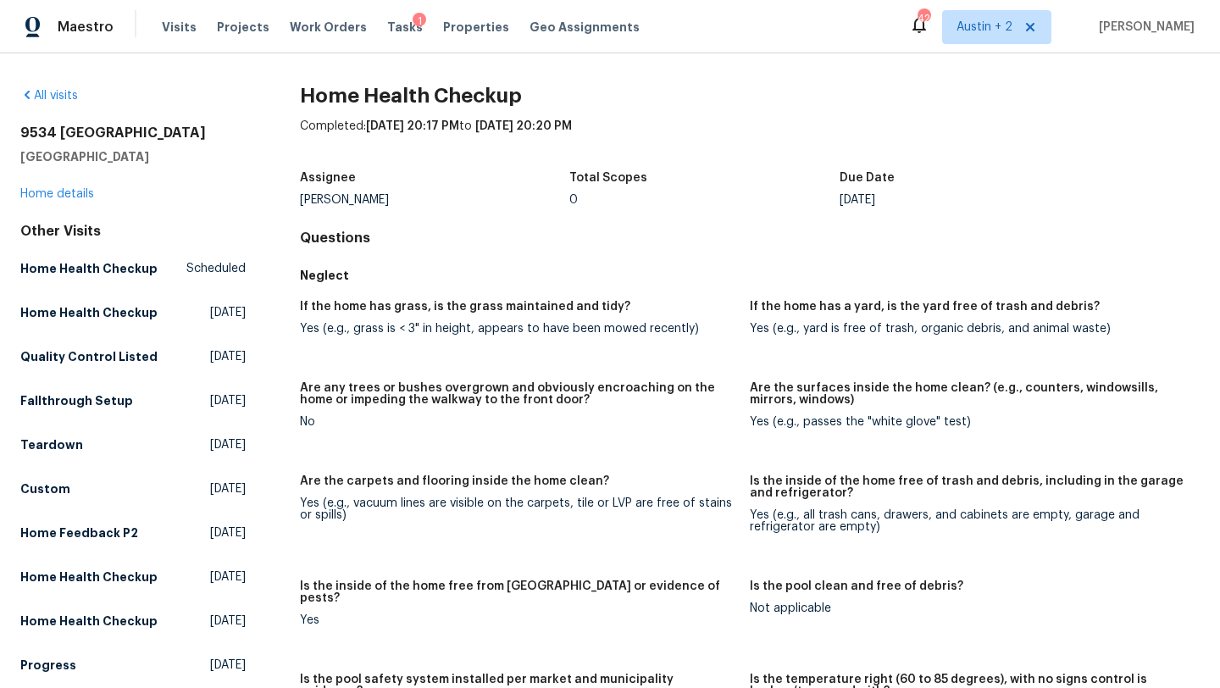
click at [37, 201] on div "[STREET_ADDRESS] Home details" at bounding box center [132, 164] width 225 height 78
click at [45, 196] on link "Home details" at bounding box center [57, 194] width 74 height 12
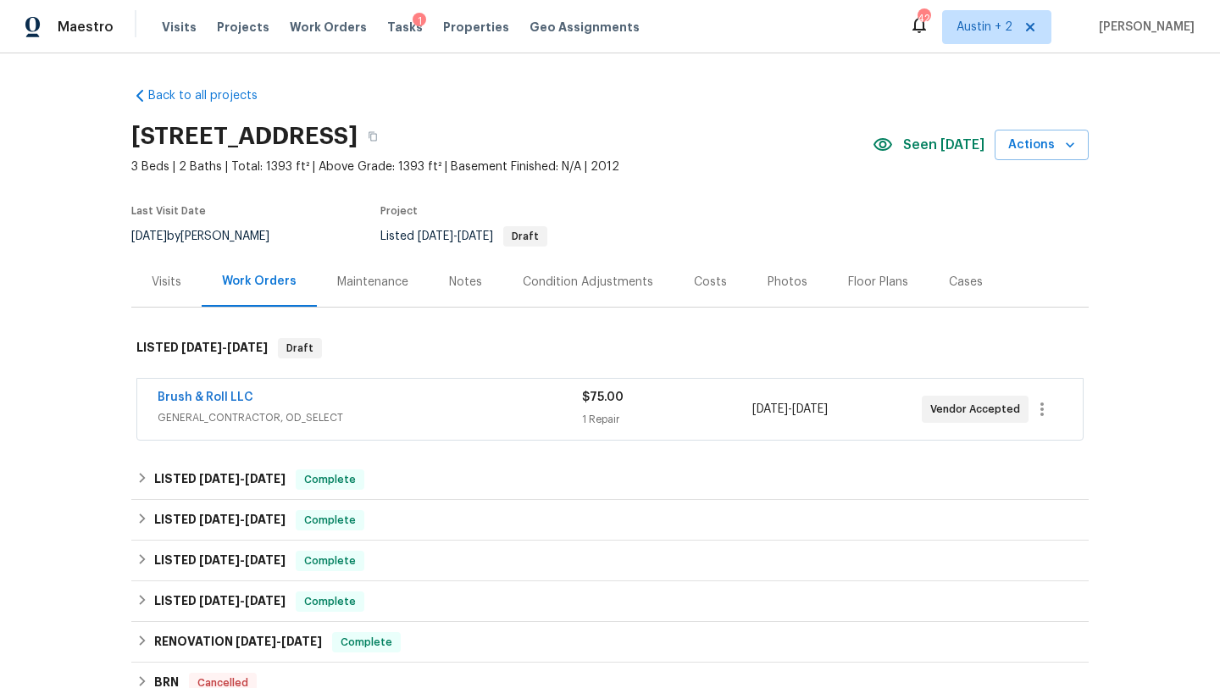
click at [160, 274] on div "Visits" at bounding box center [167, 282] width 30 height 17
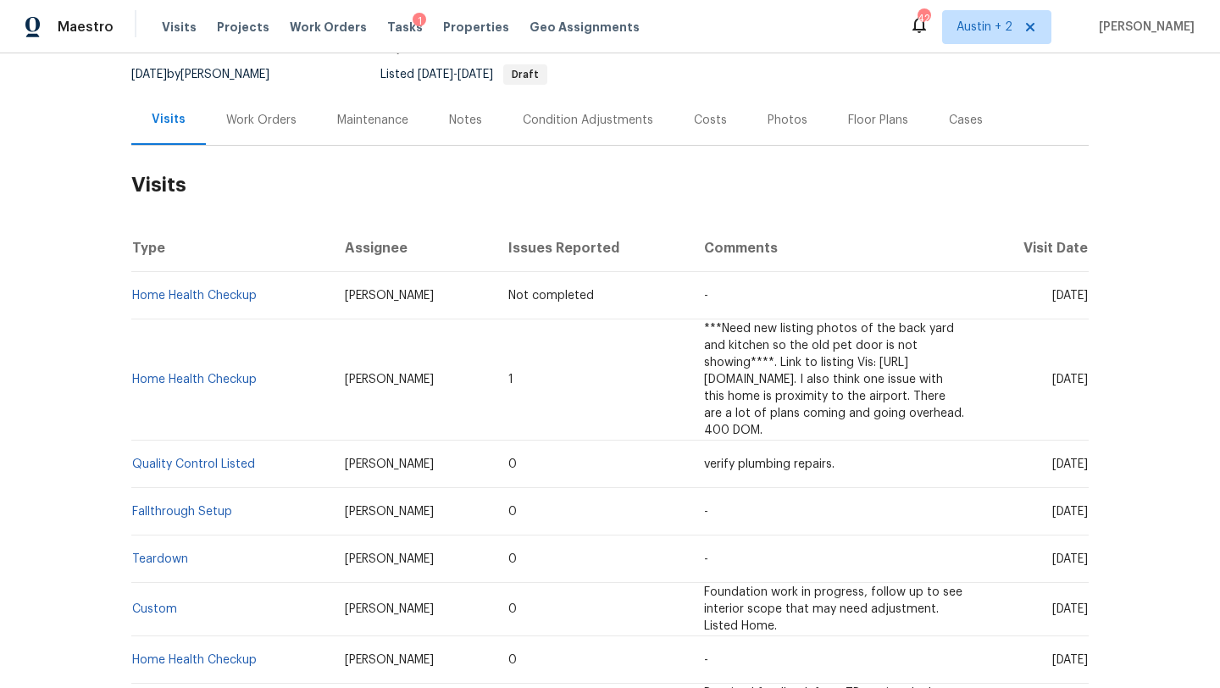
scroll to position [159, 0]
